Goal: Register for event/course

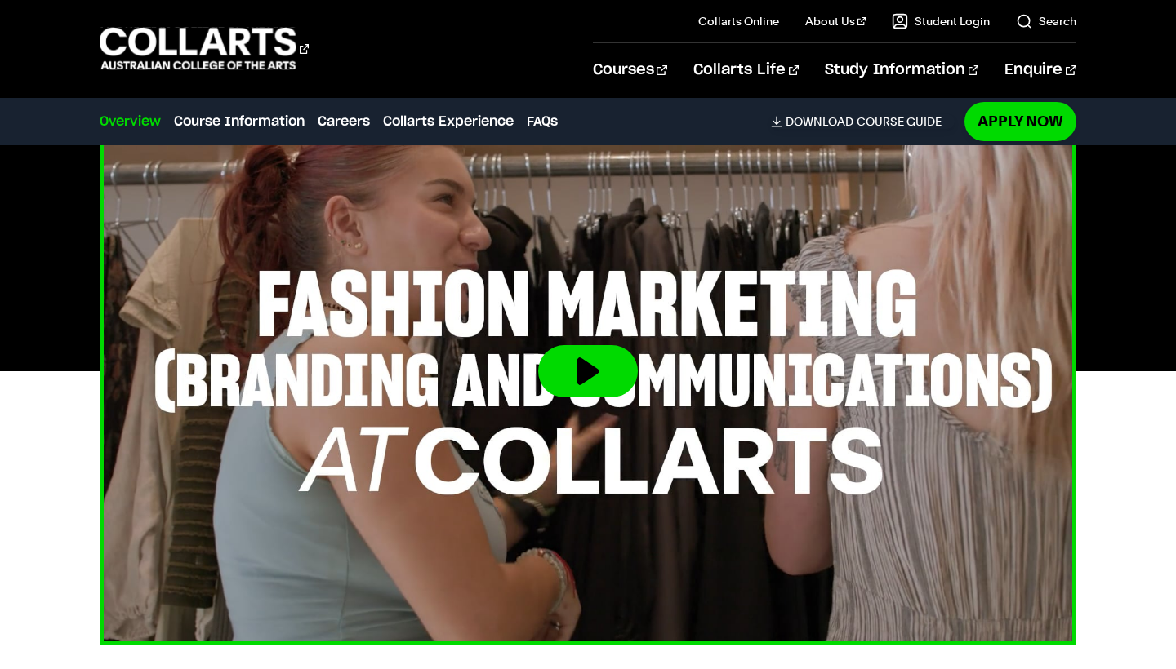
scroll to position [543, 0]
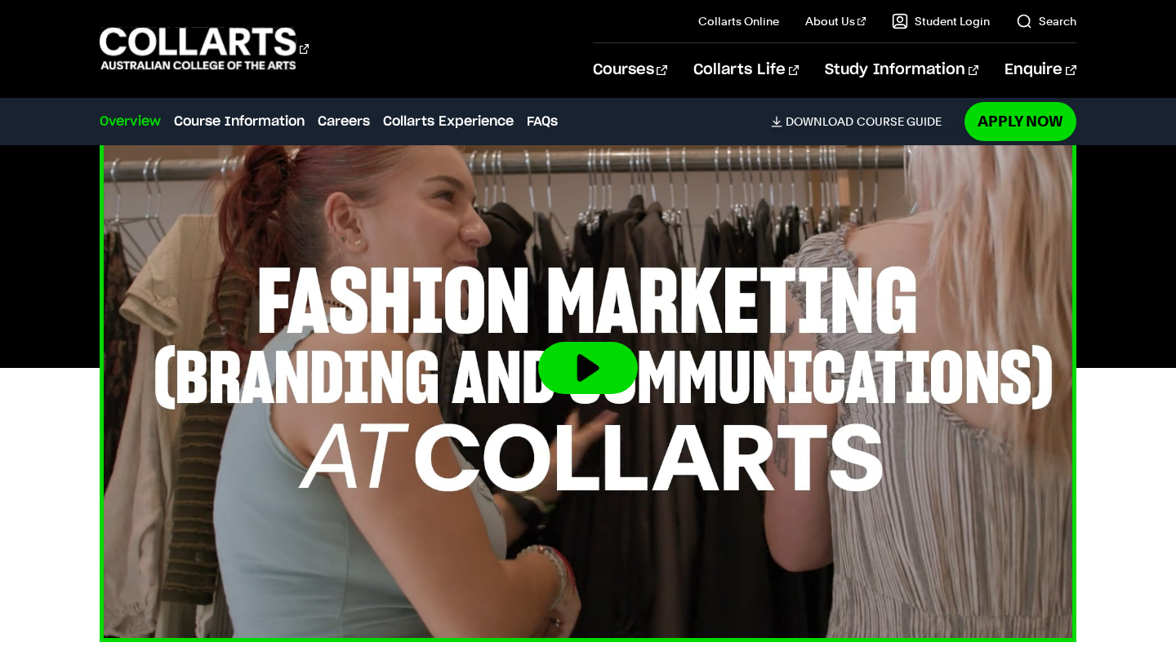
click at [583, 375] on button at bounding box center [588, 368] width 100 height 52
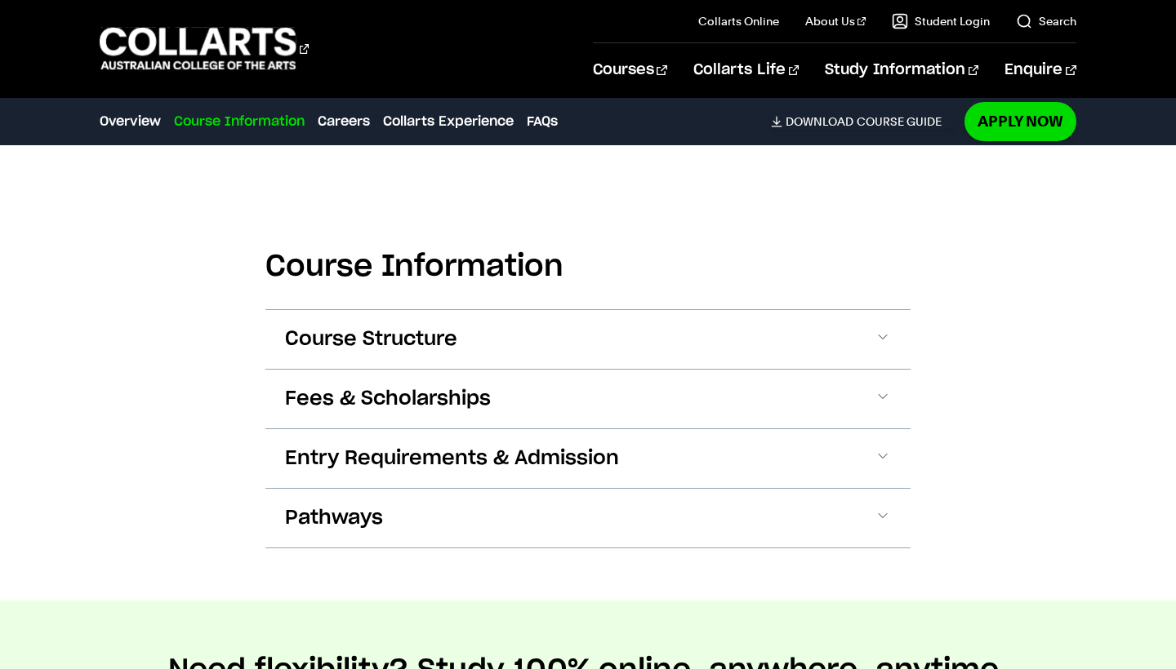
scroll to position [1651, 0]
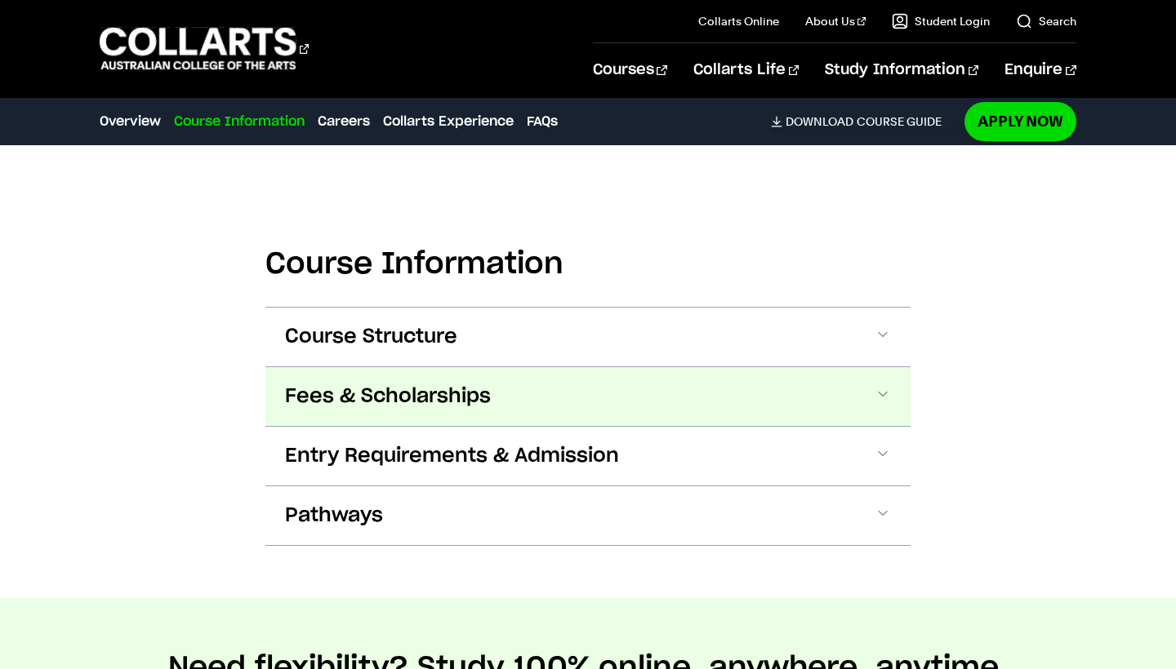
click at [611, 387] on button "Fees & Scholarships" at bounding box center [587, 396] width 645 height 59
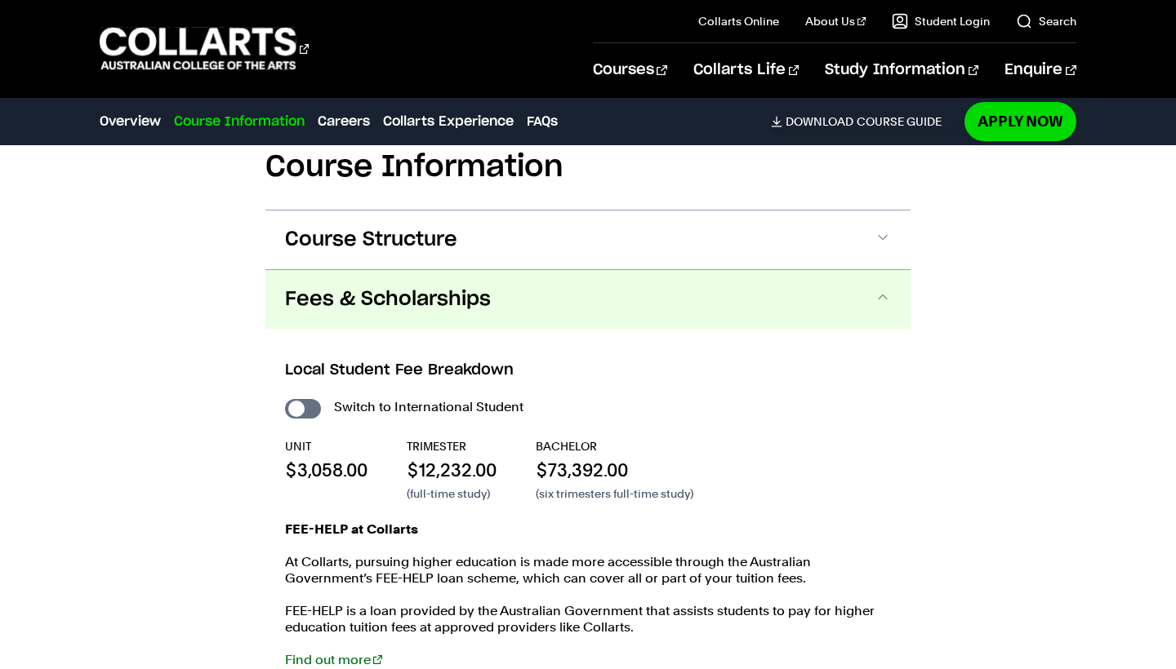
scroll to position [1681, 0]
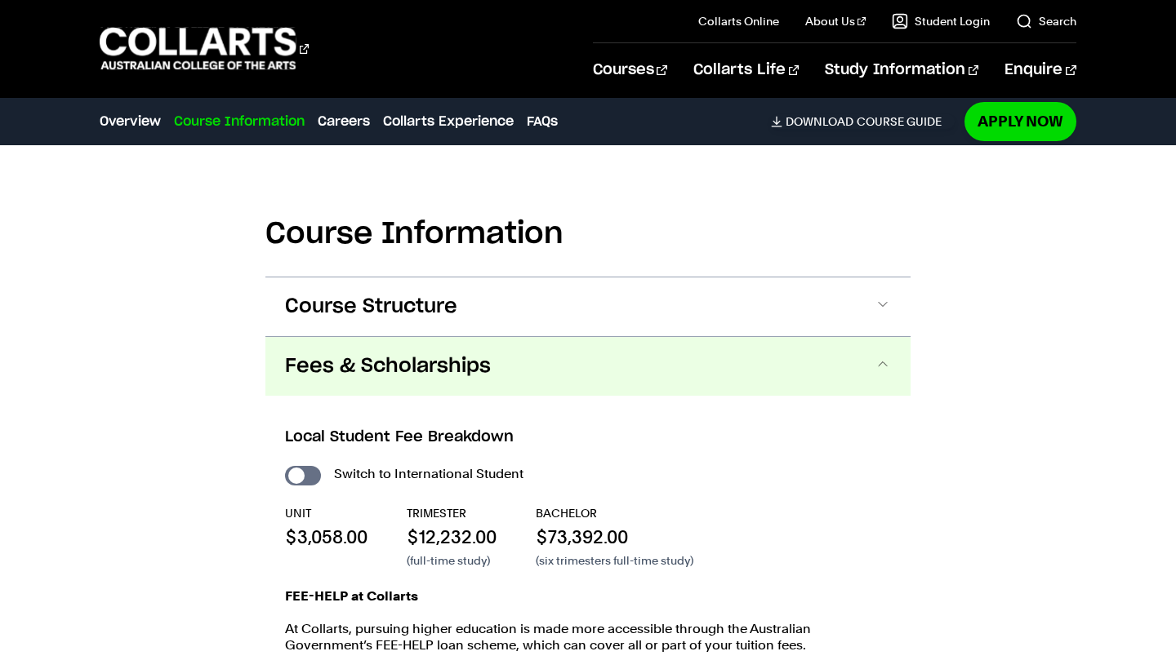
click at [620, 371] on button "Fees & Scholarships" at bounding box center [587, 366] width 645 height 59
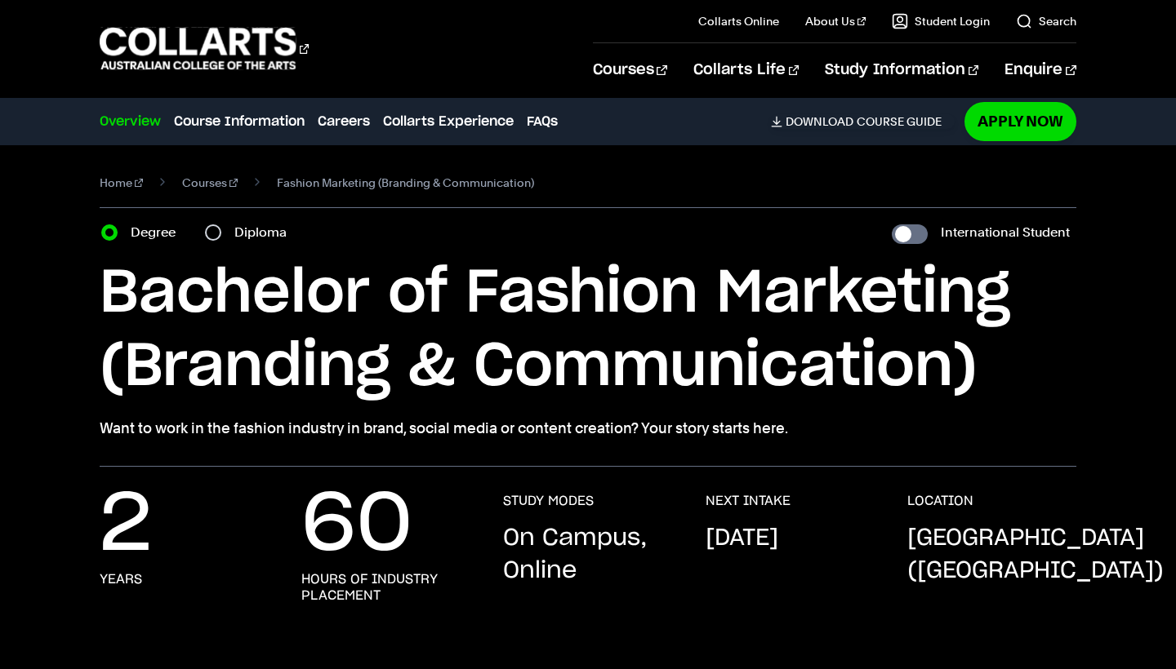
scroll to position [0, 0]
click at [214, 238] on input "Diploma" at bounding box center [213, 232] width 16 height 16
radio input "true"
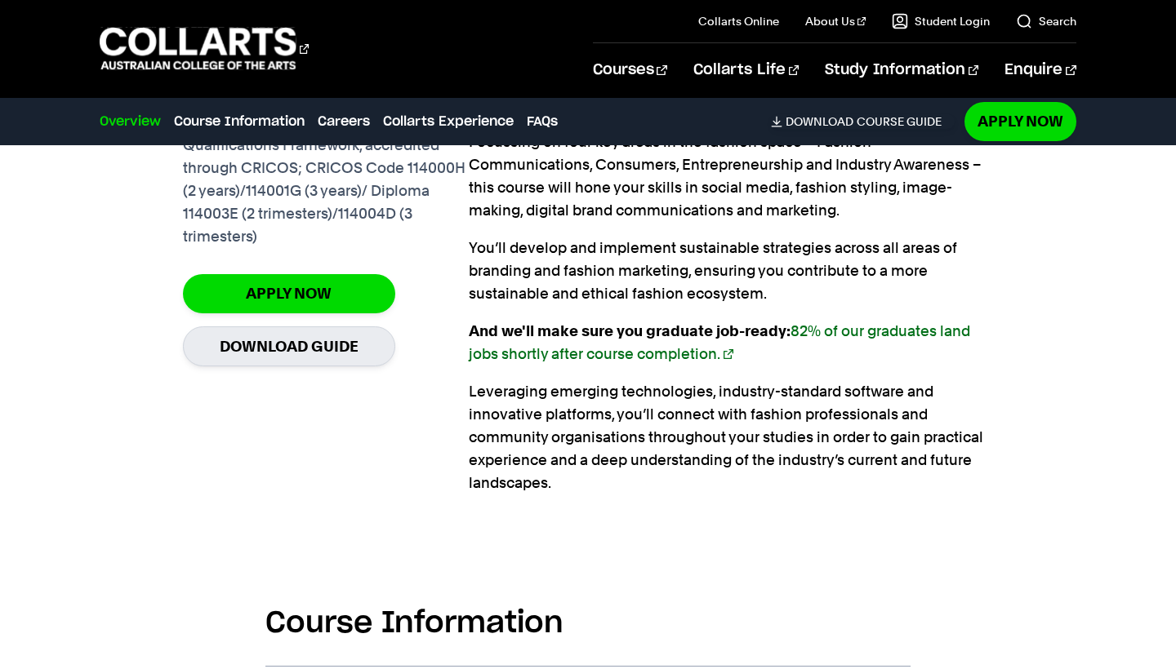
scroll to position [1206, 0]
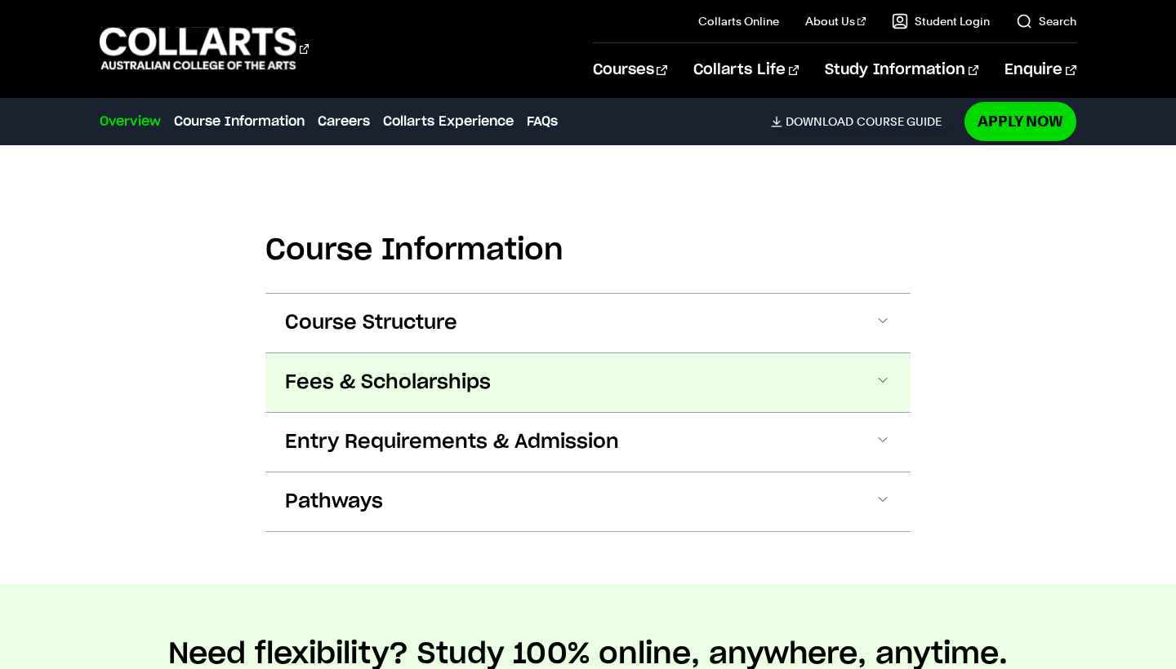
click at [517, 368] on button "Fees & Scholarships" at bounding box center [587, 382] width 645 height 59
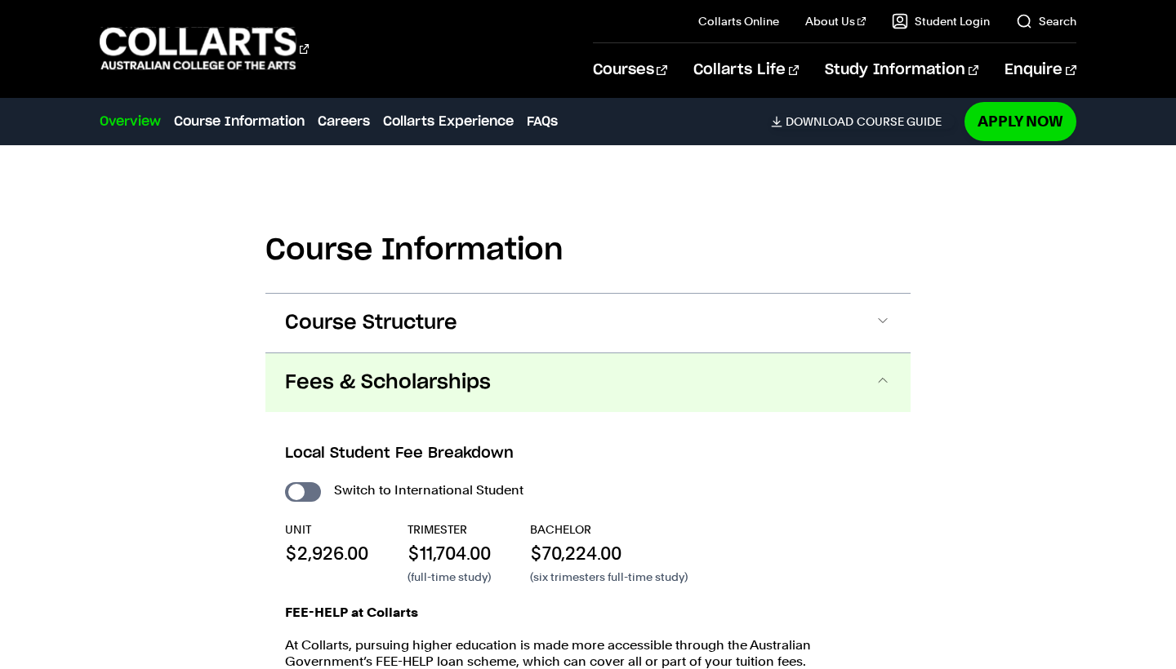
scroll to position [1781, 0]
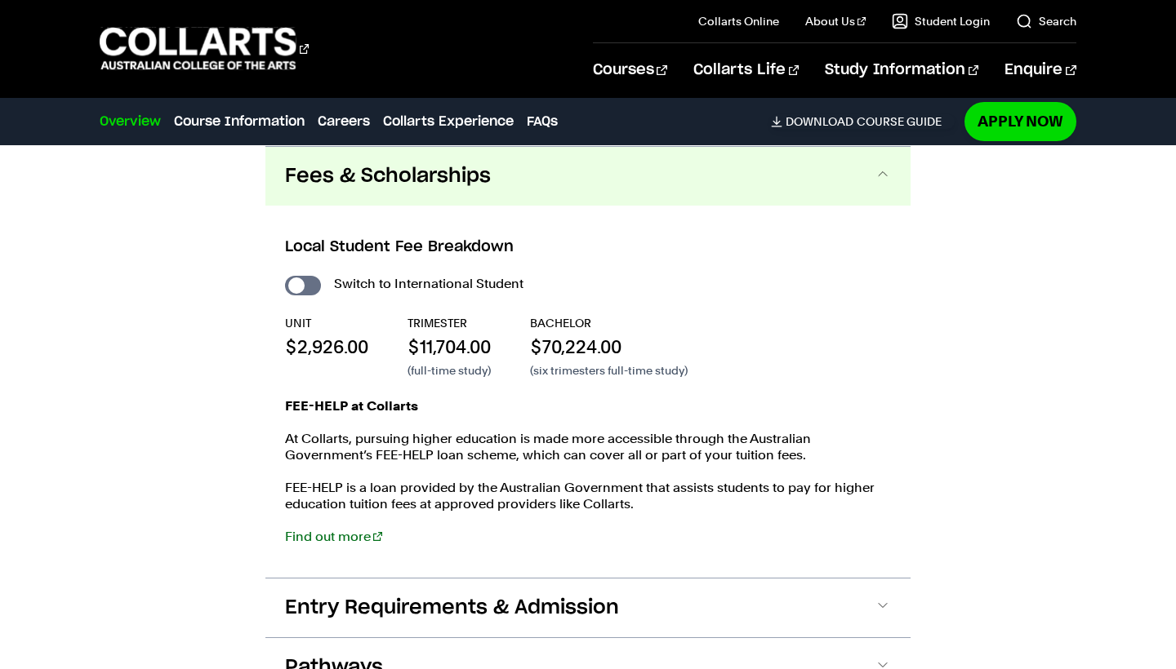
click at [580, 173] on button "Fees & Scholarships" at bounding box center [587, 176] width 645 height 59
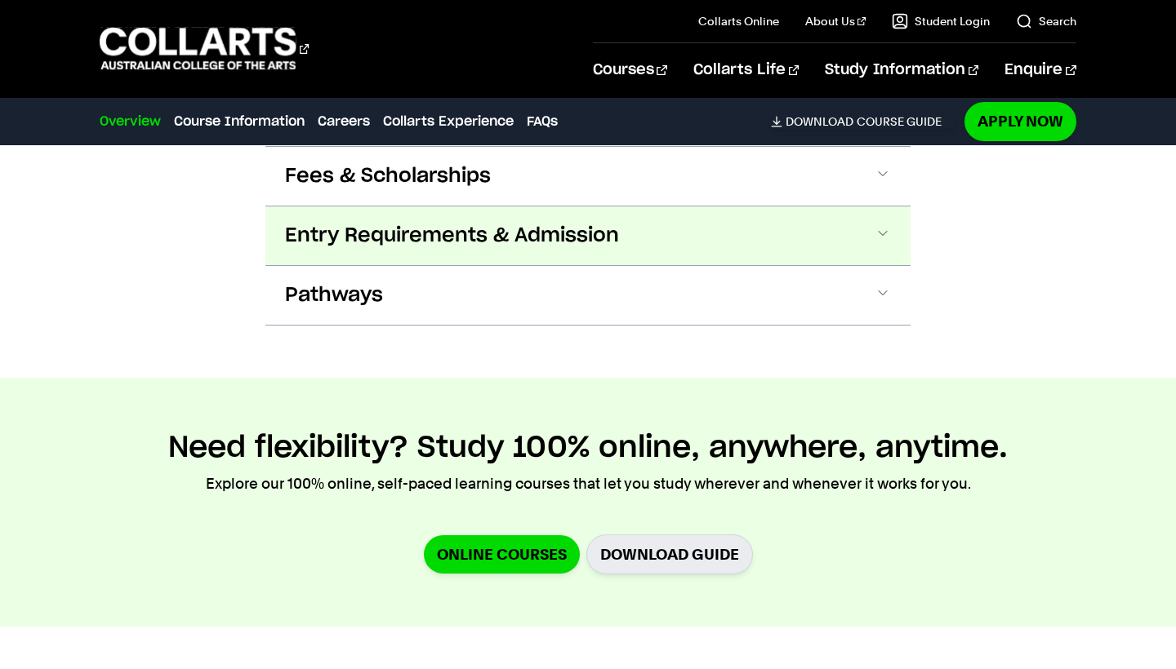
click at [561, 225] on span "Entry Requirements & Admission" at bounding box center [452, 236] width 334 height 26
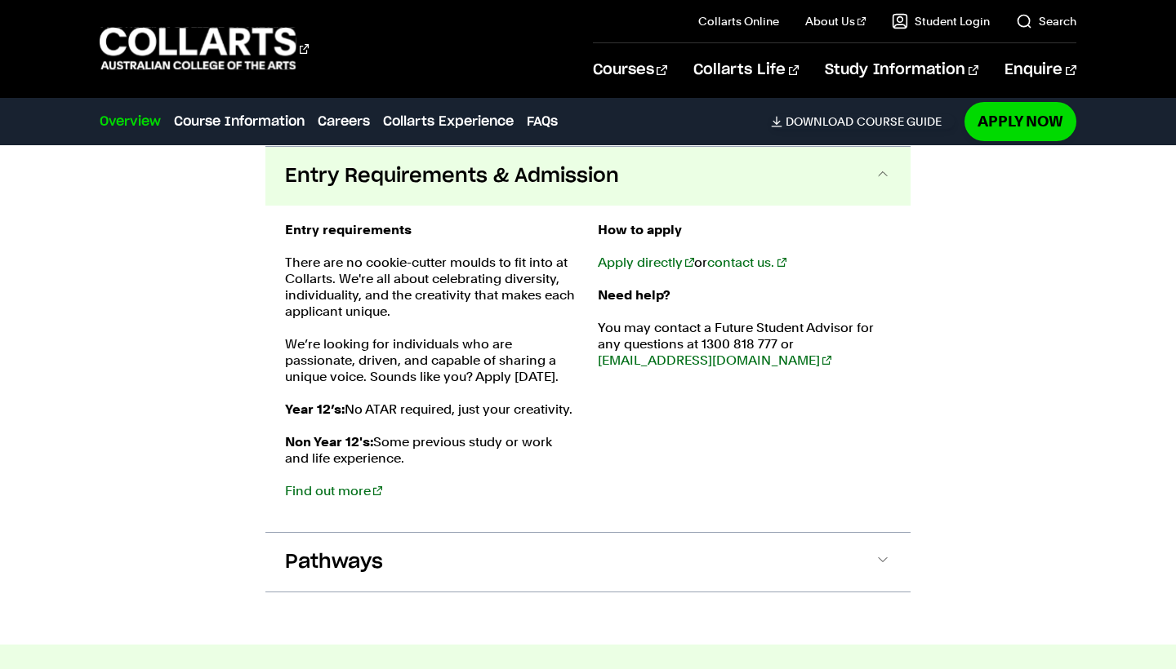
click at [579, 190] on button "Entry Requirements & Admission" at bounding box center [587, 176] width 645 height 59
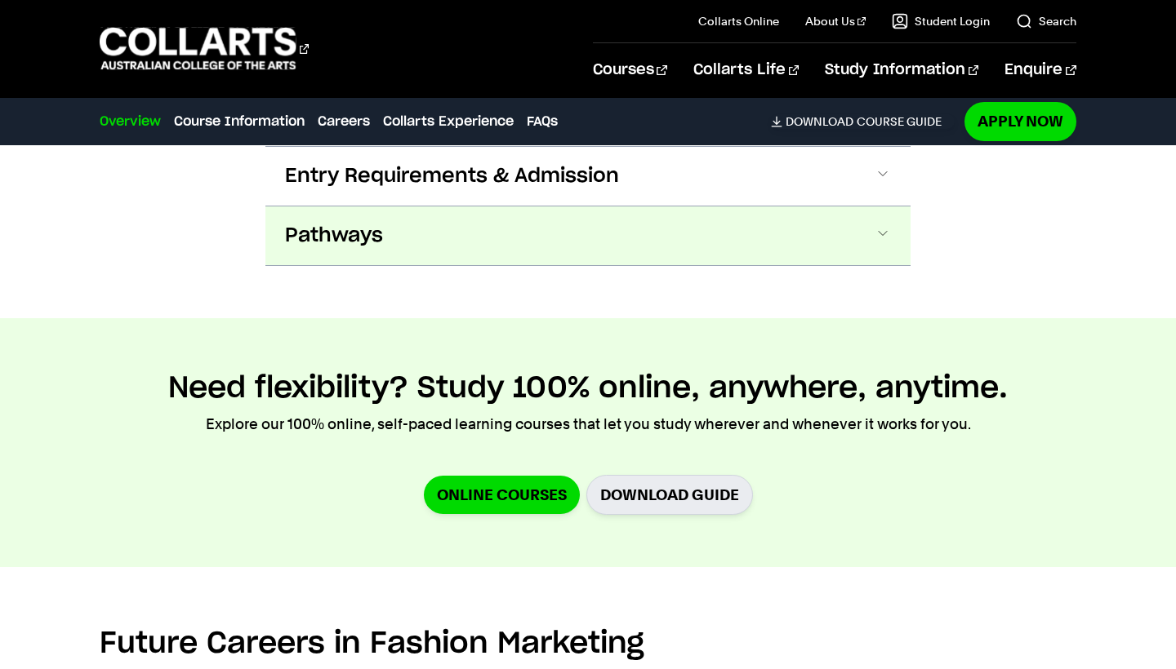
click at [564, 228] on button "Pathways" at bounding box center [587, 236] width 645 height 59
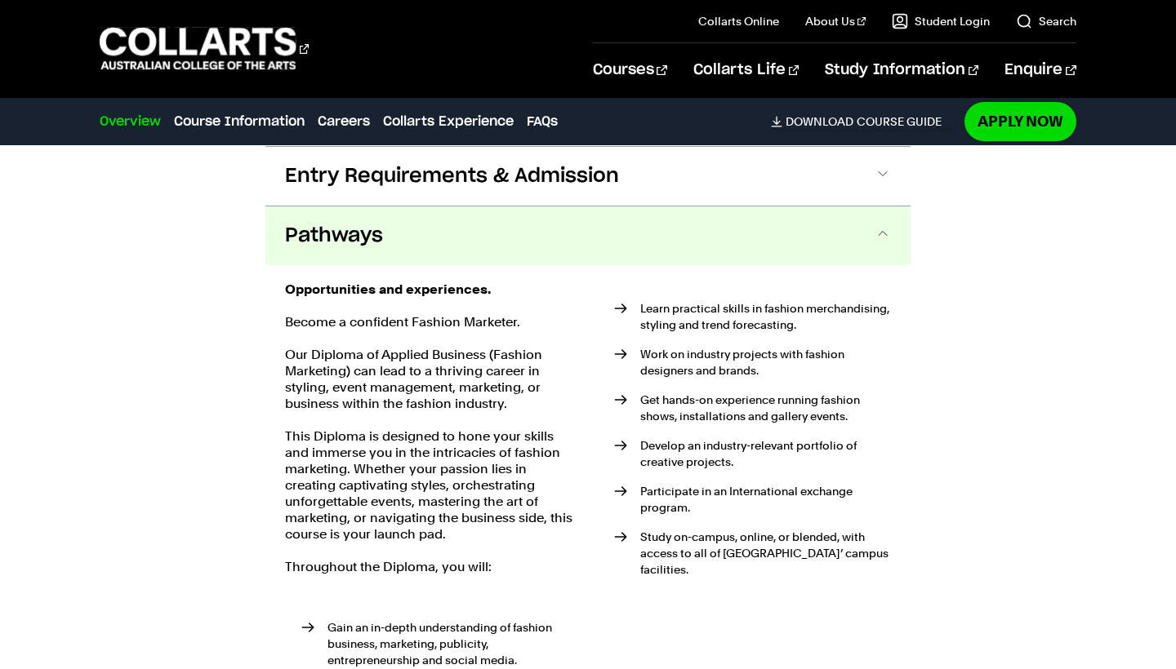
scroll to position [1900, 0]
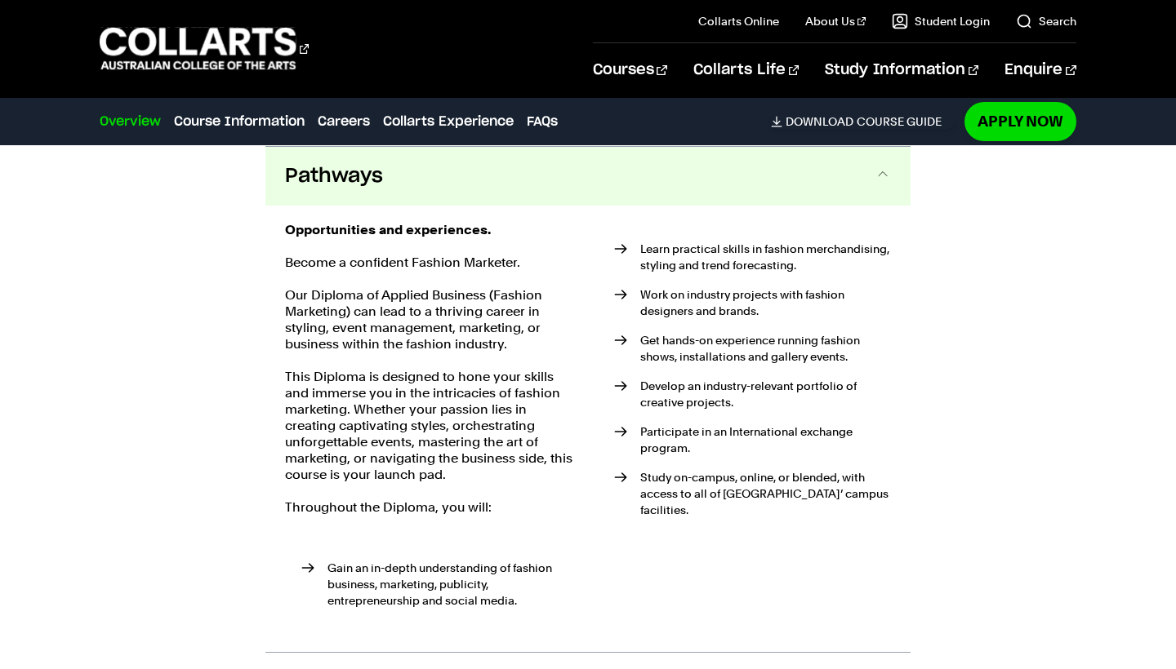
click at [577, 203] on button "Pathways" at bounding box center [587, 176] width 645 height 59
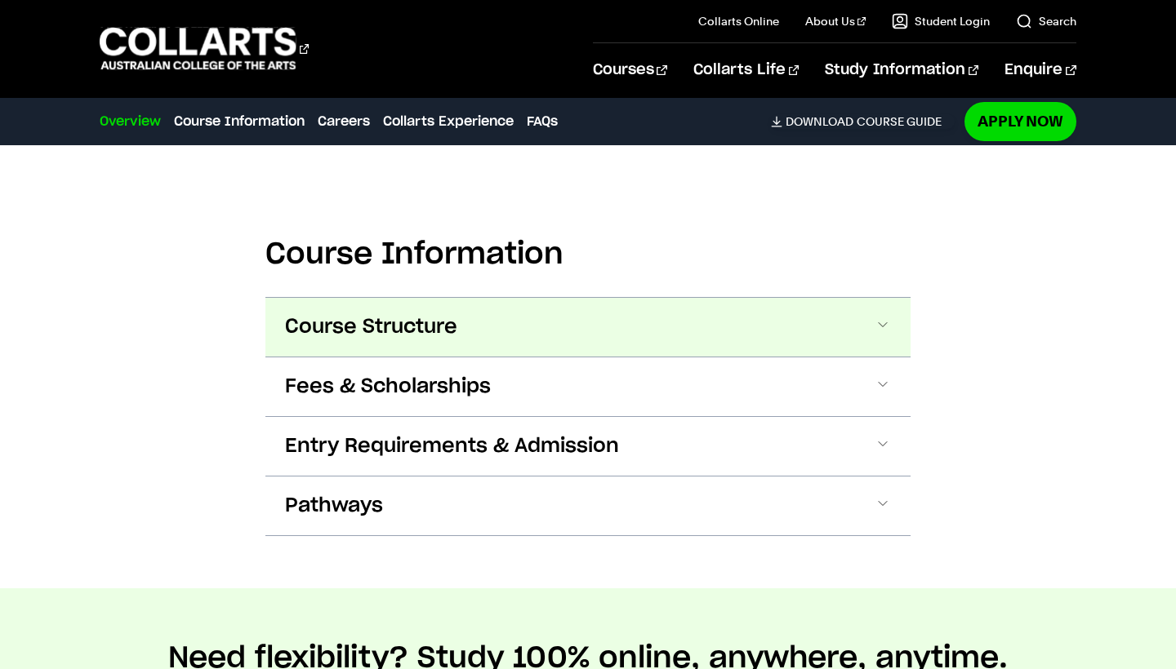
click at [548, 324] on button "Course Structure" at bounding box center [587, 327] width 645 height 59
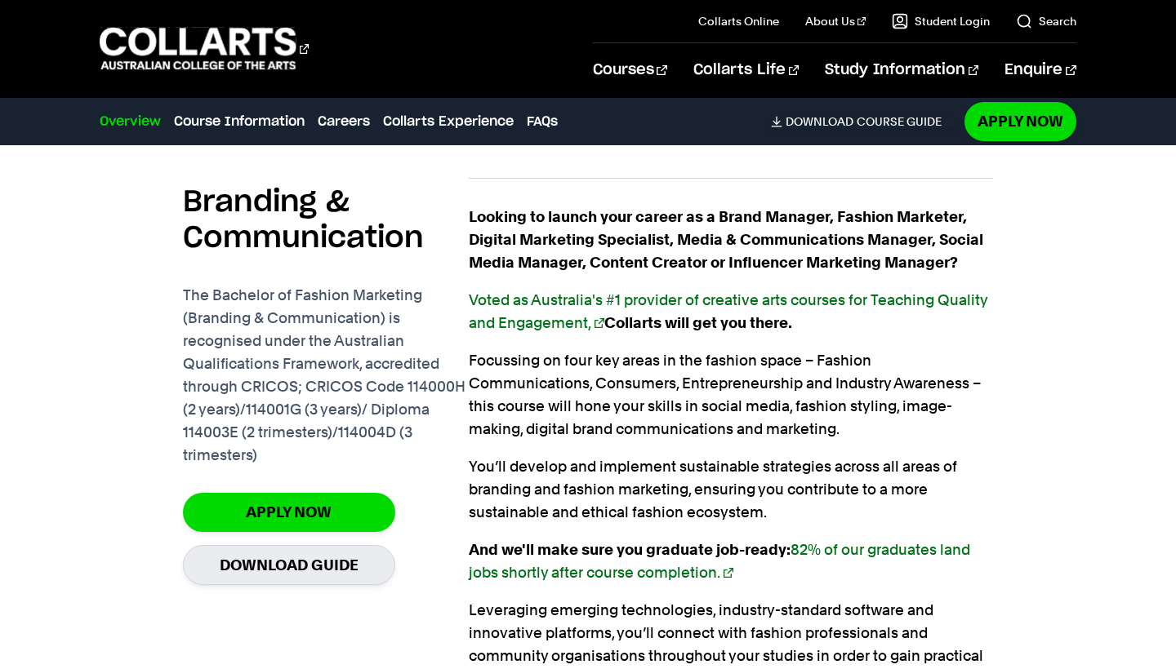
scroll to position [983, 0]
click at [381, 516] on link "Apply Now" at bounding box center [289, 512] width 212 height 38
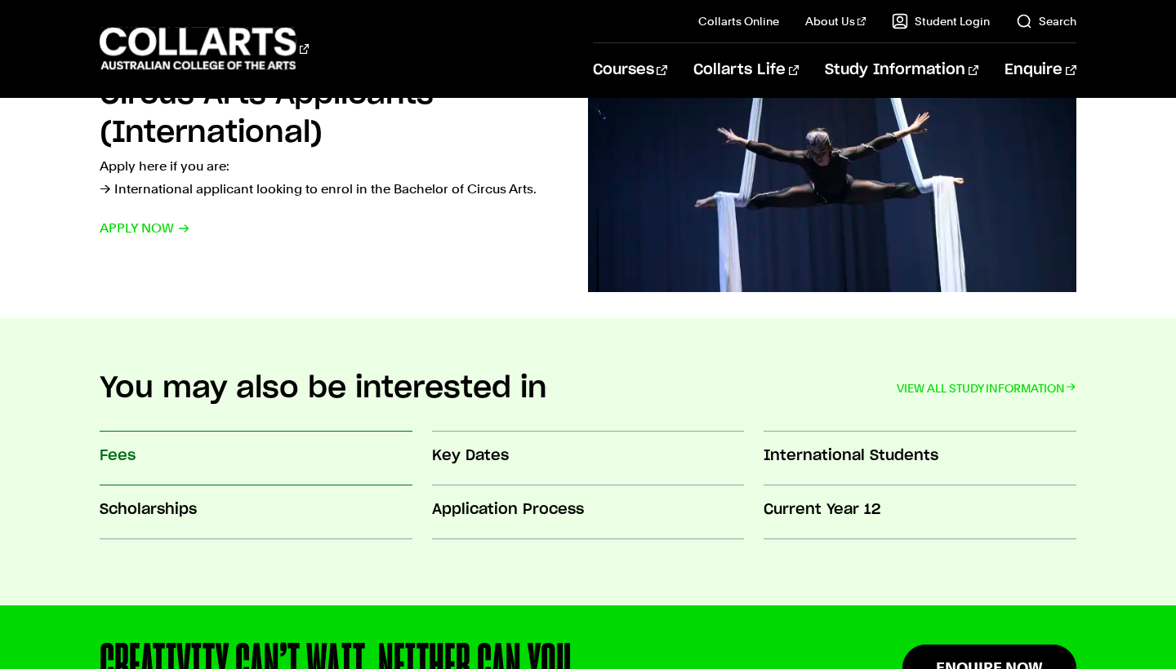
scroll to position [1267, 0]
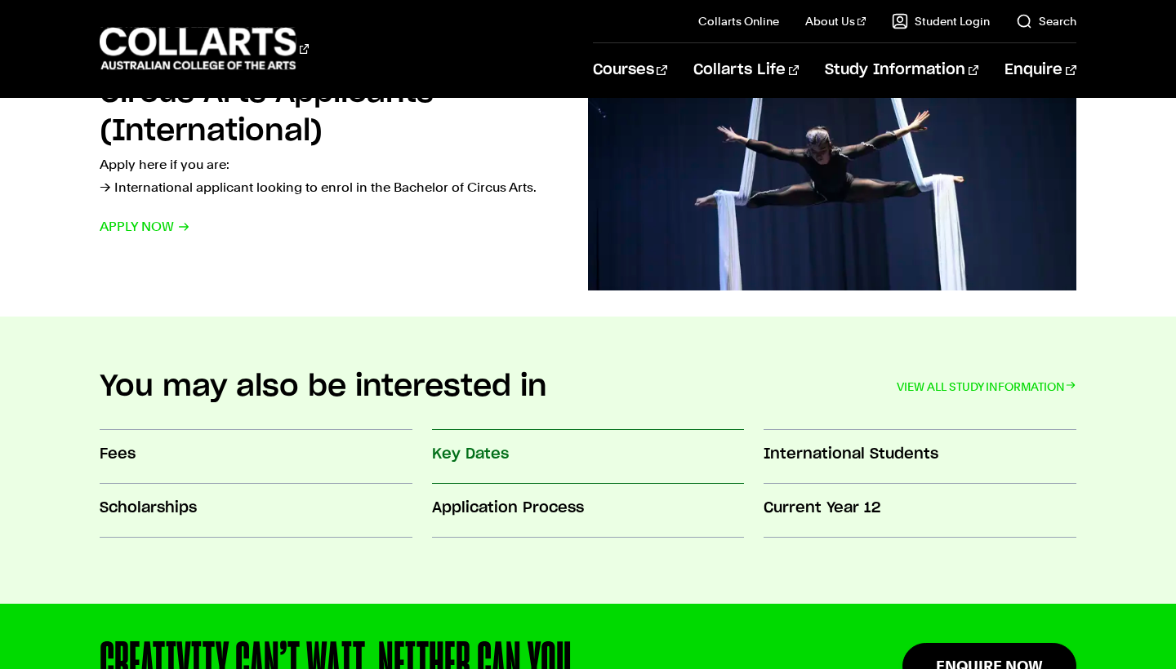
click at [482, 460] on h3 "Key Dates" at bounding box center [588, 454] width 312 height 21
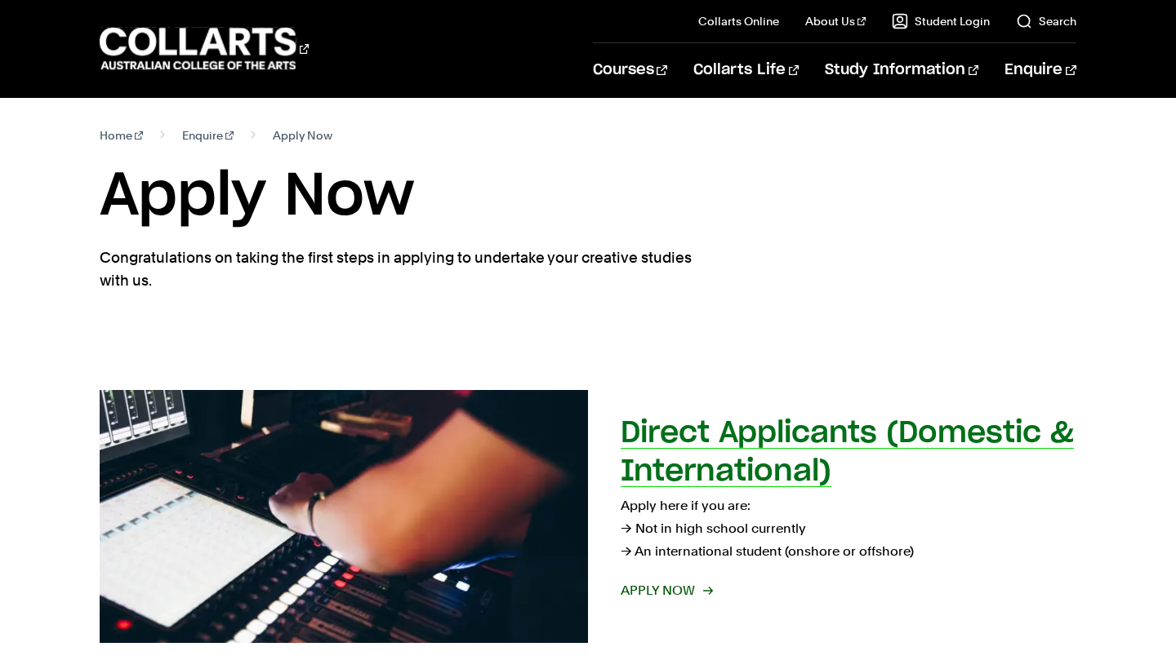
scroll to position [0, 0]
click at [678, 588] on span "Apply now" at bounding box center [665, 591] width 91 height 23
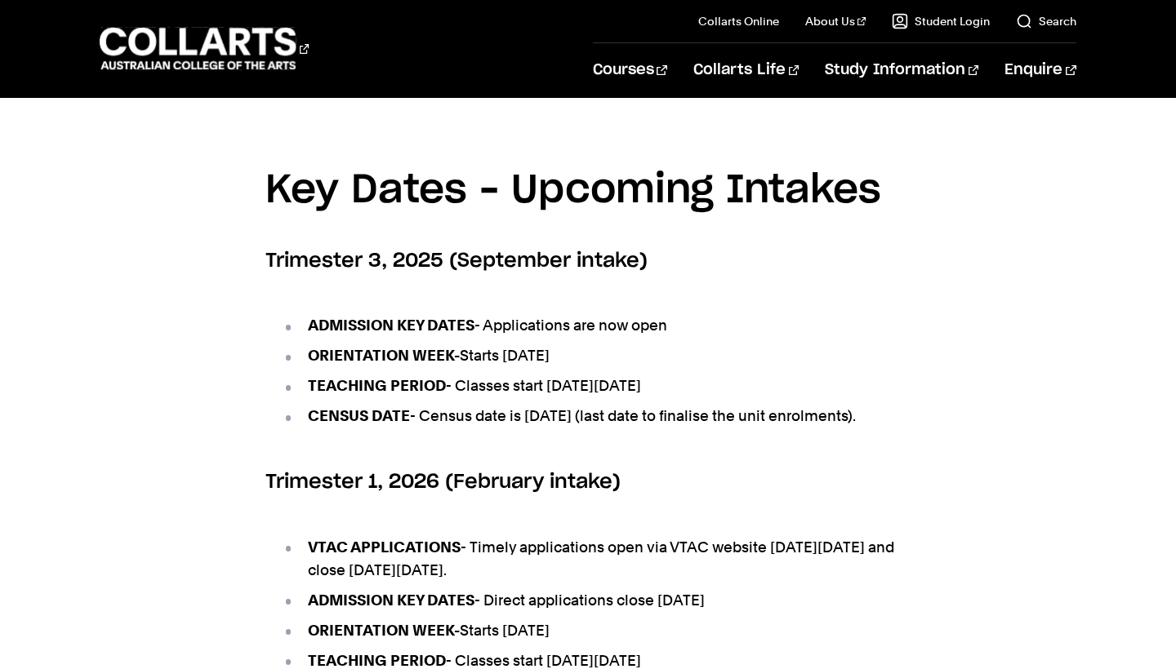
scroll to position [580, 0]
